Goal: Find specific page/section: Find specific page/section

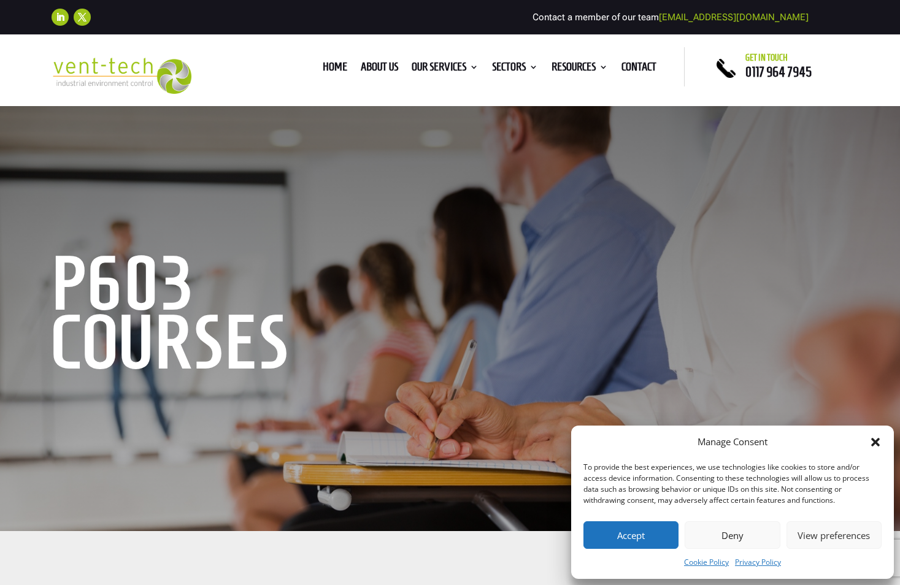
click at [621, 522] on button "Accept" at bounding box center [631, 536] width 95 height 28
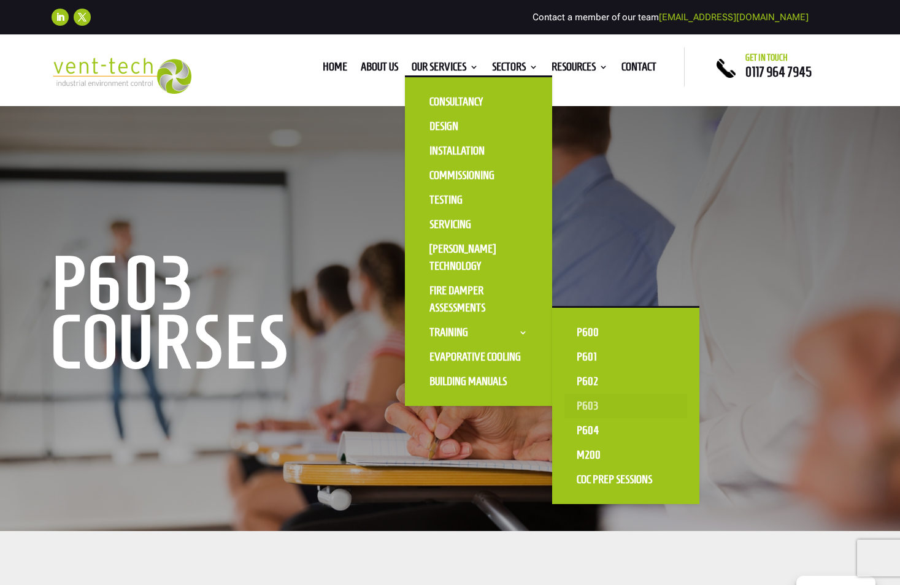
click at [582, 409] on link "P603" at bounding box center [625, 406] width 123 height 25
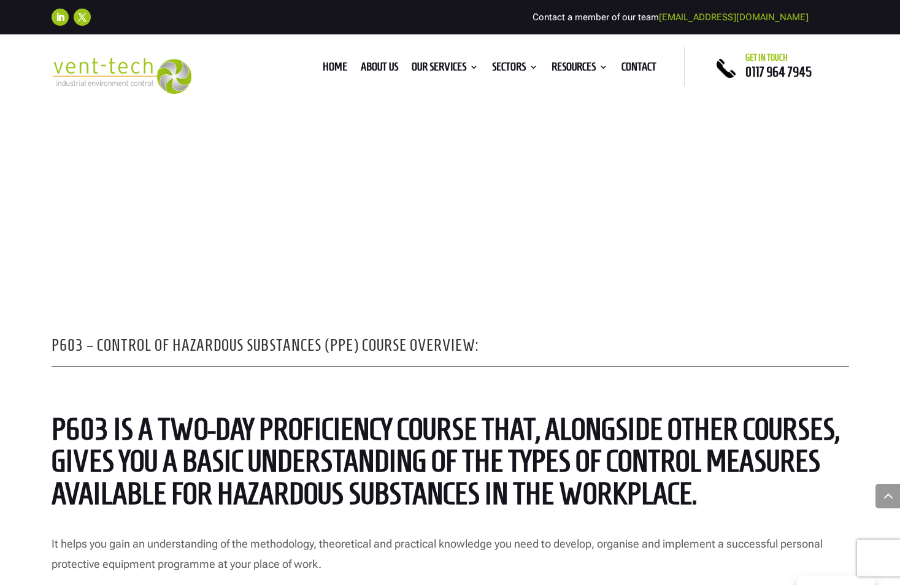
scroll to position [859, 0]
